Goal: Information Seeking & Learning: Learn about a topic

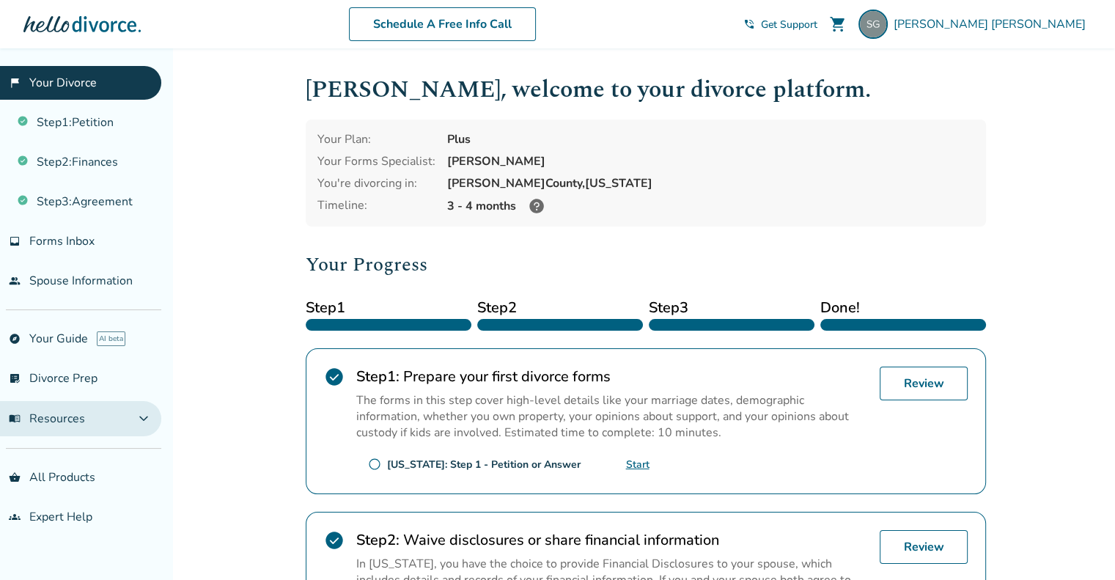
click at [97, 421] on button "menu_book Resources expand_more" at bounding box center [80, 418] width 161 height 35
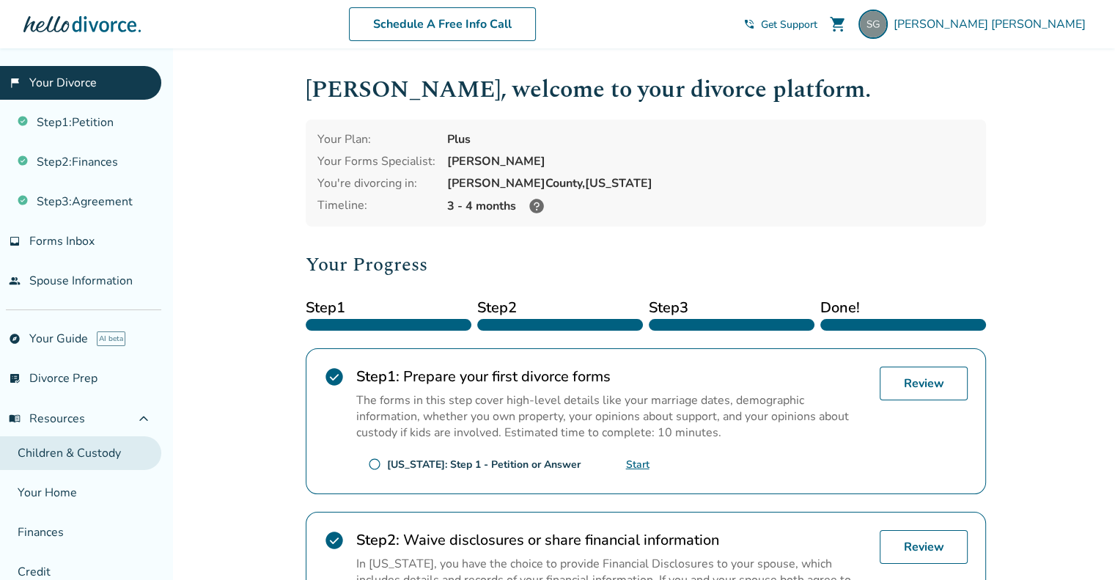
click at [90, 454] on link "Children & Custody" at bounding box center [80, 453] width 161 height 34
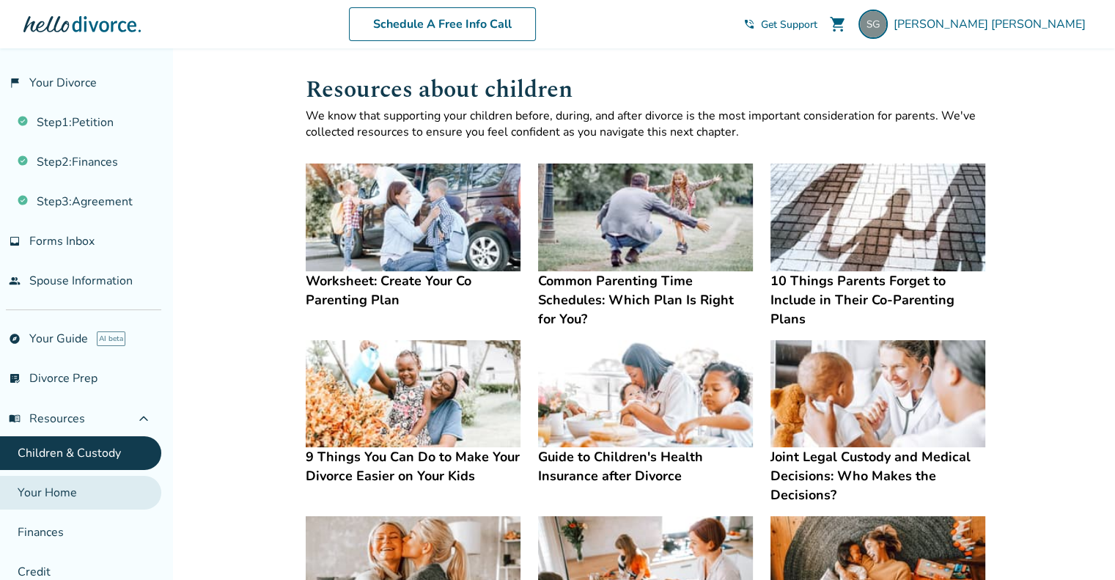
click at [56, 495] on link "Your Home" at bounding box center [80, 493] width 161 height 34
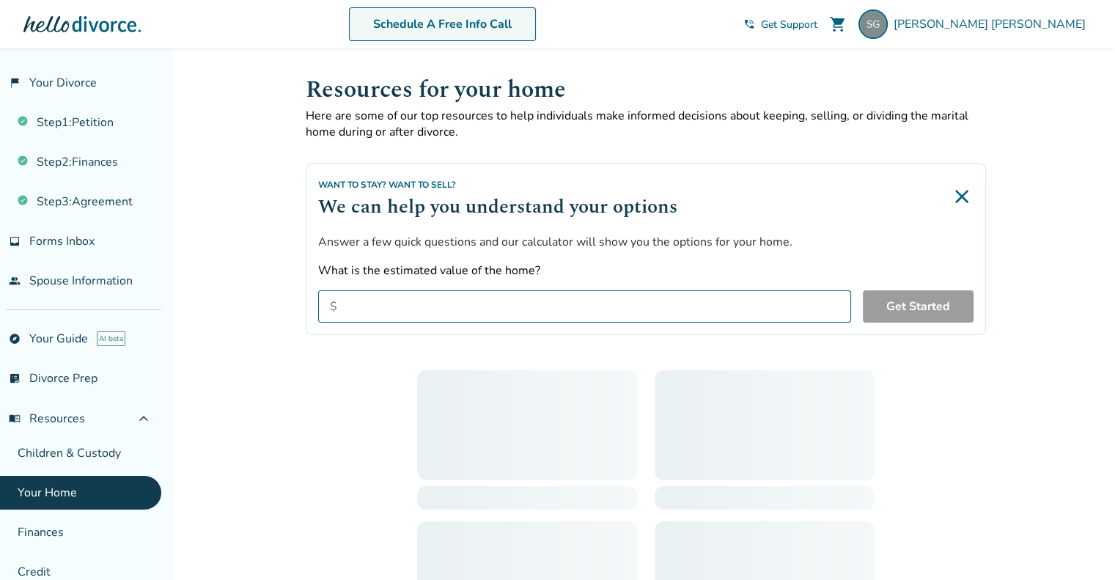
click at [620, 263] on label "What is the estimated value of the home?" at bounding box center [645, 270] width 655 height 16
click at [620, 290] on input "What is the estimated value of the home?" at bounding box center [584, 306] width 533 height 32
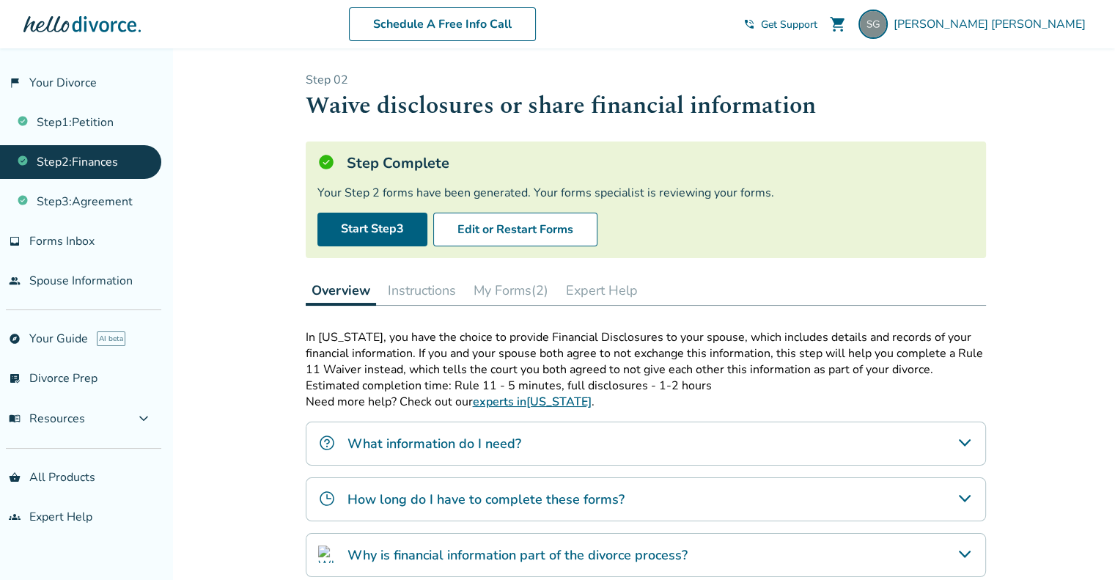
click at [510, 286] on button "My Forms (2)" at bounding box center [511, 290] width 86 height 29
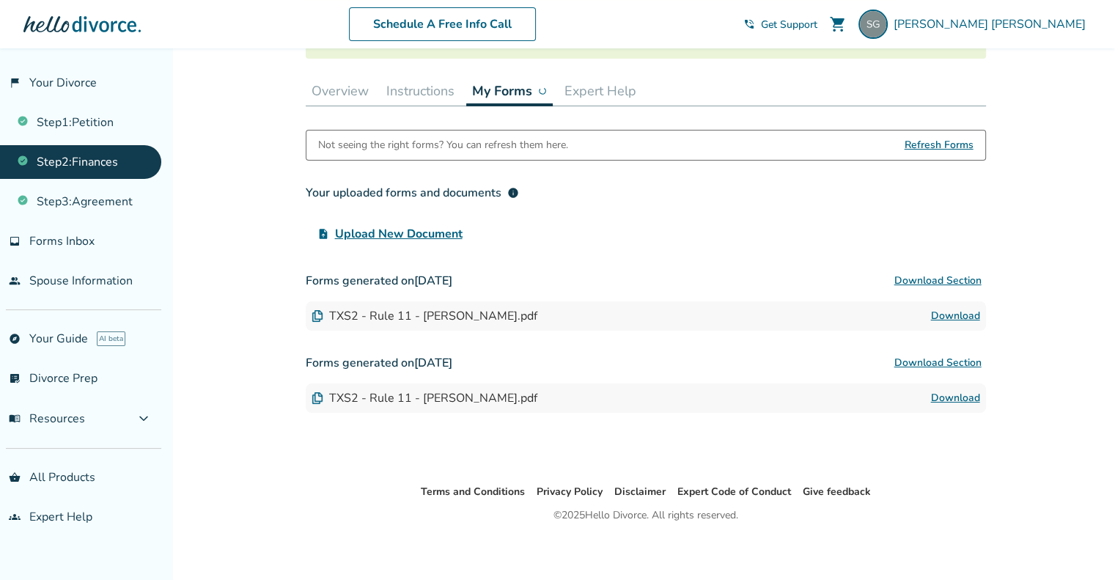
scroll to position [204, 0]
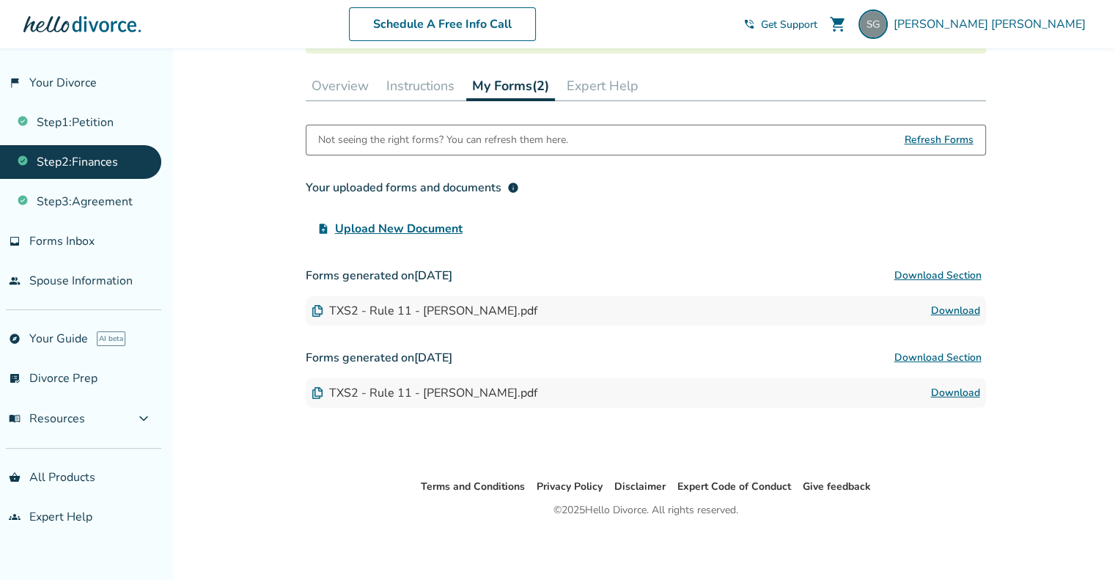
click at [953, 303] on link "Download" at bounding box center [955, 311] width 49 height 18
